Goal: Information Seeking & Learning: Learn about a topic

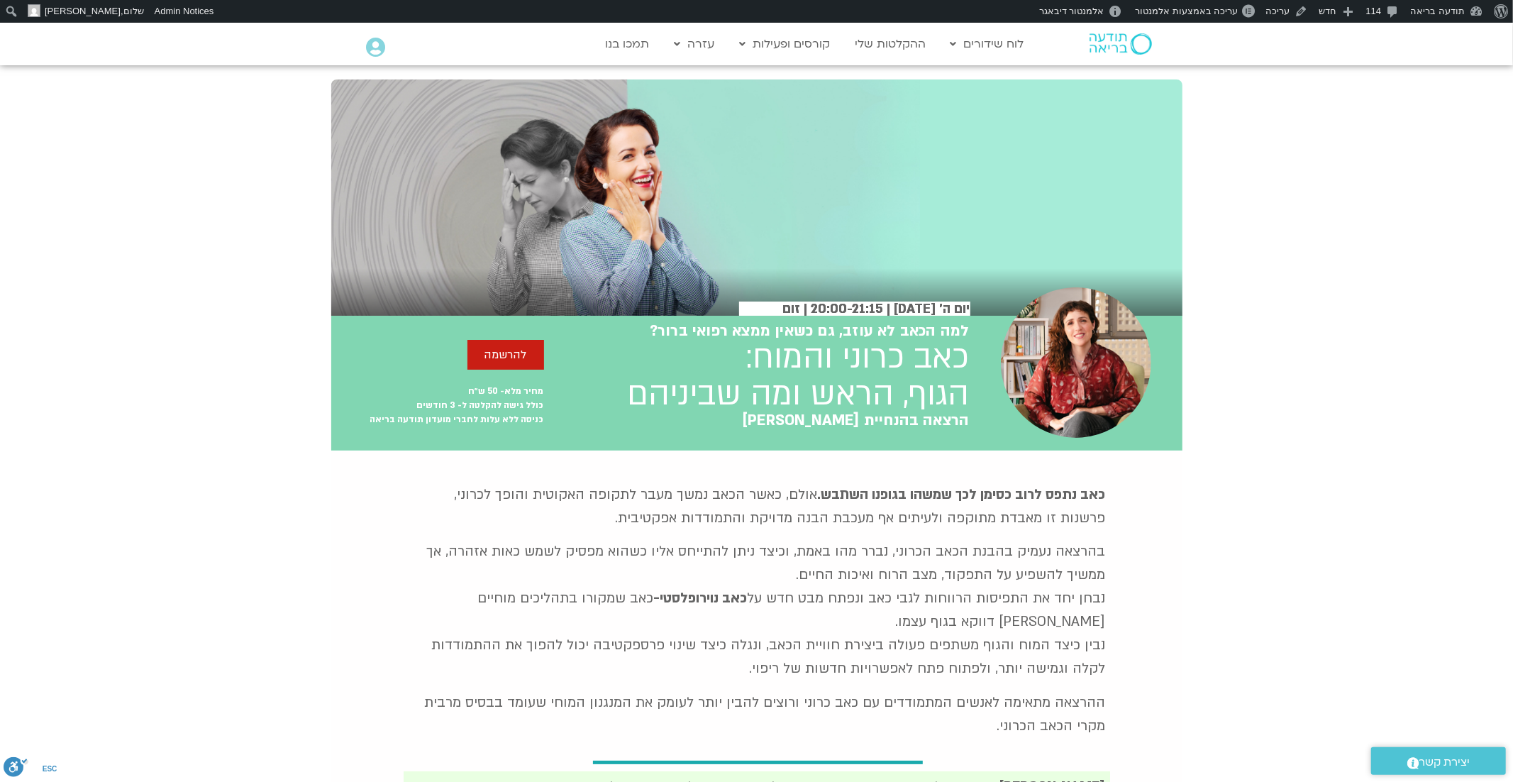
click at [1109, 40] on img at bounding box center [1120, 43] width 62 height 21
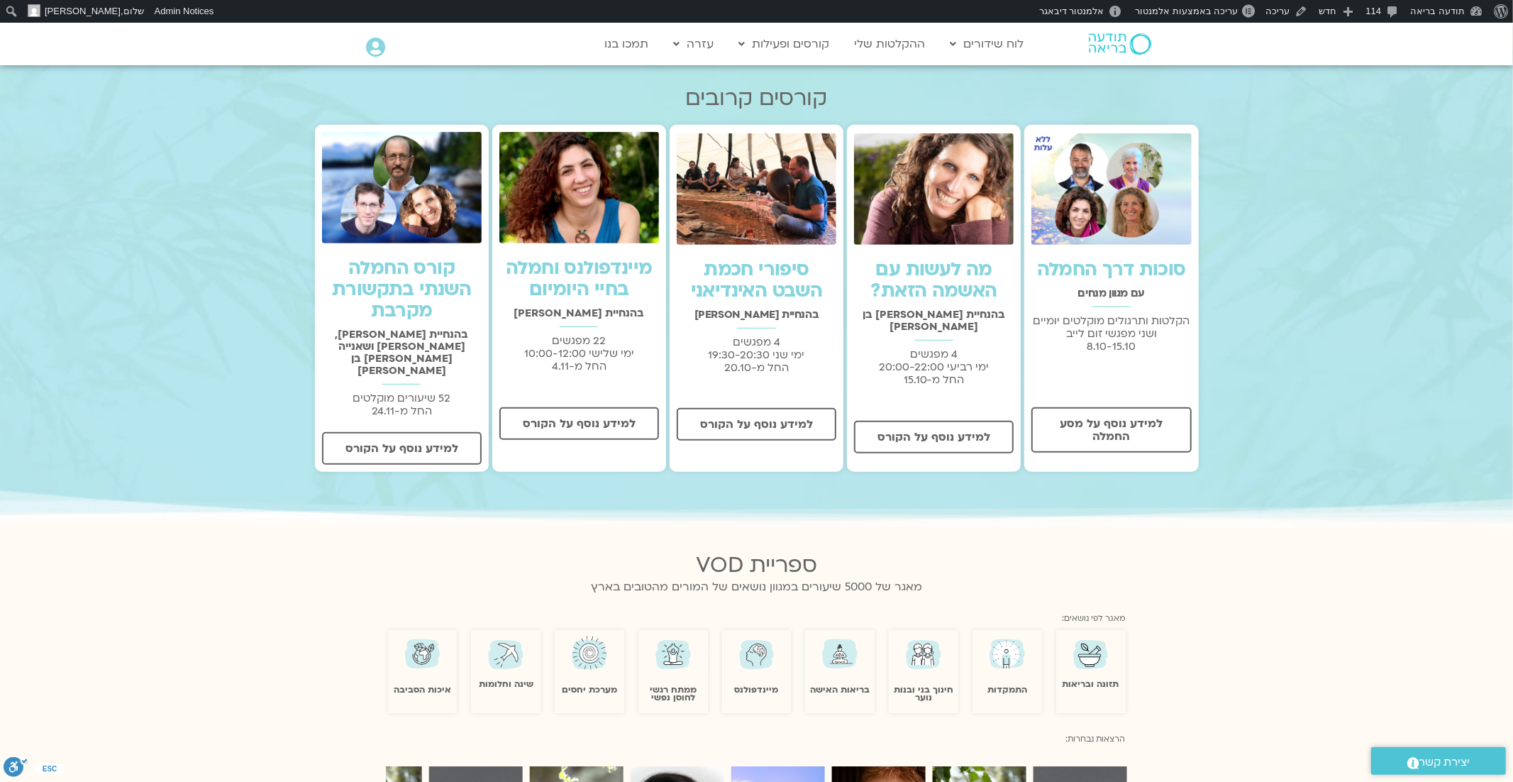
scroll to position [470, 0]
click at [437, 441] on span "למידע נוסף על הקורס" at bounding box center [401, 447] width 113 height 13
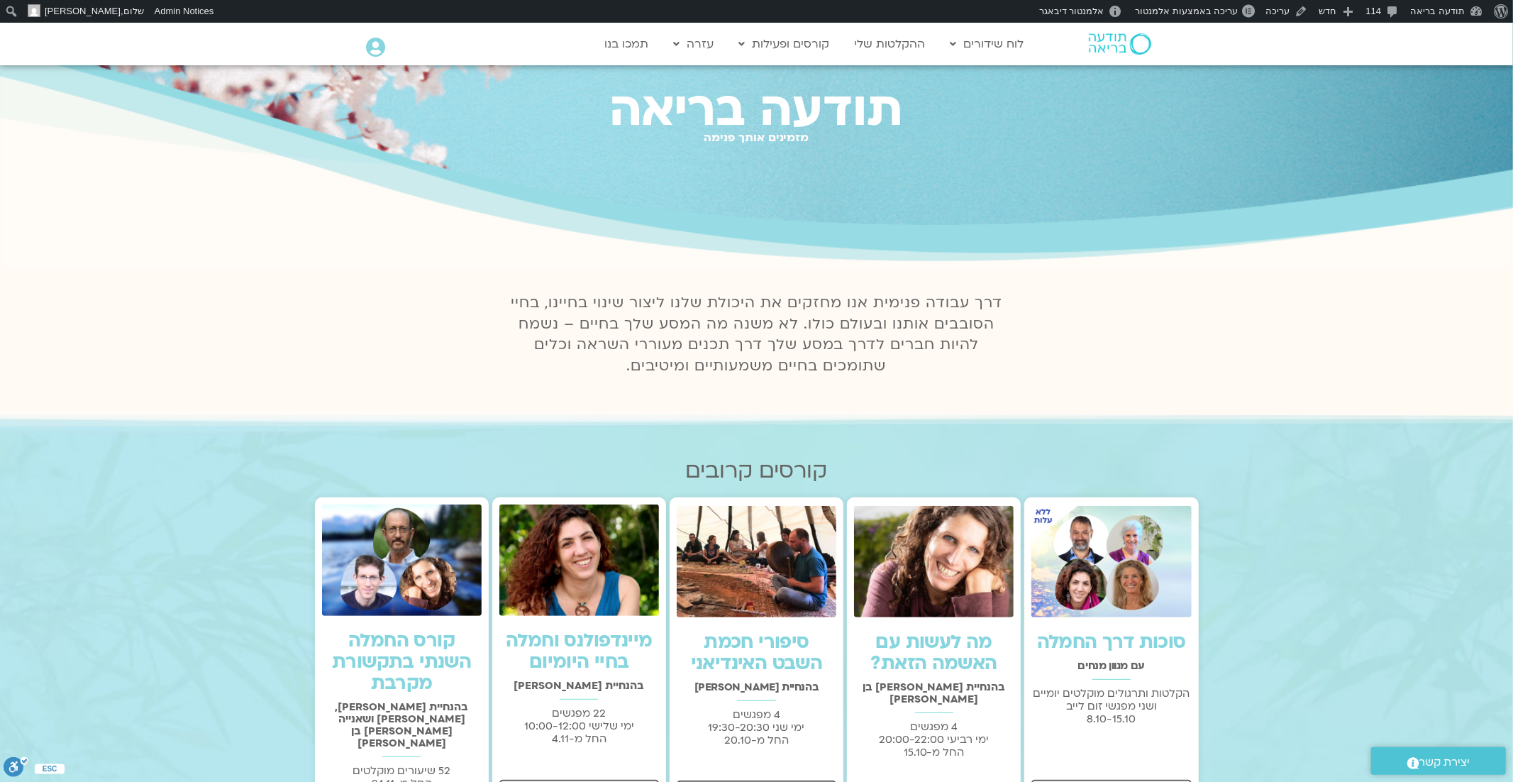
scroll to position [0, 0]
